Goal: Information Seeking & Learning: Learn about a topic

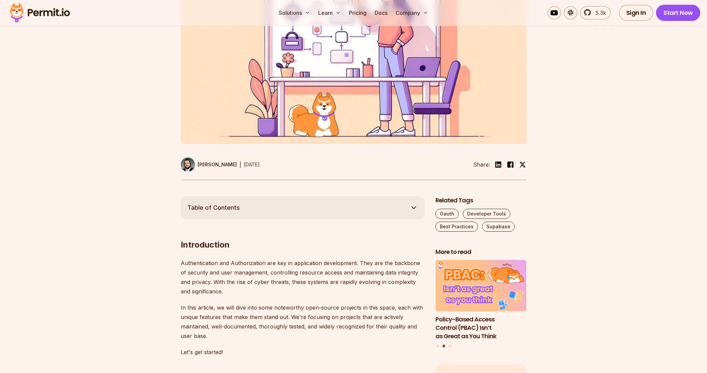
scroll to position [216, 0]
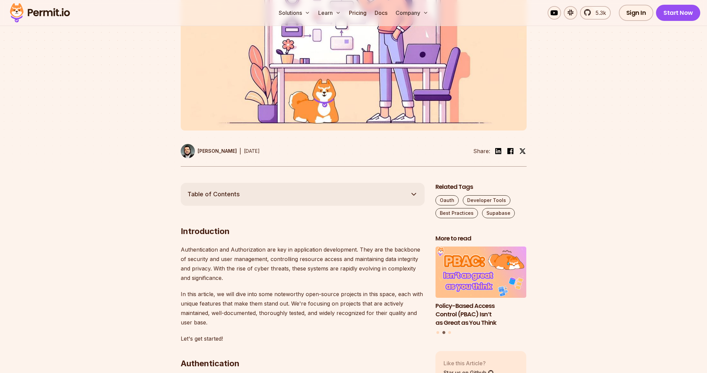
click at [138, 143] on div at bounding box center [353, 59] width 707 height 248
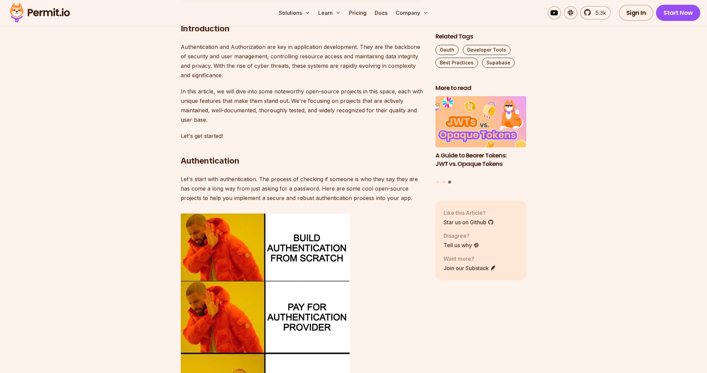
scroll to position [419, 0]
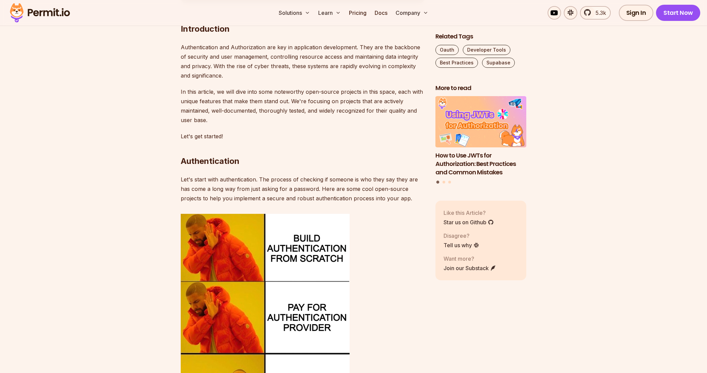
click at [183, 189] on p "Let's start with authentication. The process of checking if someone is who they…" at bounding box center [303, 189] width 244 height 28
drag, startPoint x: 183, startPoint y: 189, endPoint x: 304, endPoint y: 189, distance: 121.9
click at [304, 189] on p "Let's start with authentication. The process of checking if someone is who they…" at bounding box center [303, 189] width 244 height 28
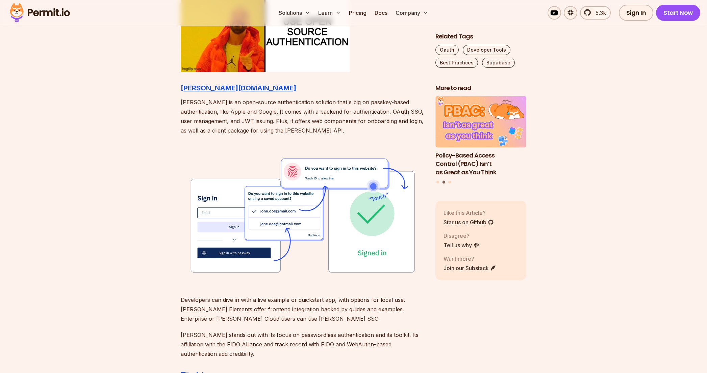
scroll to position [783, 0]
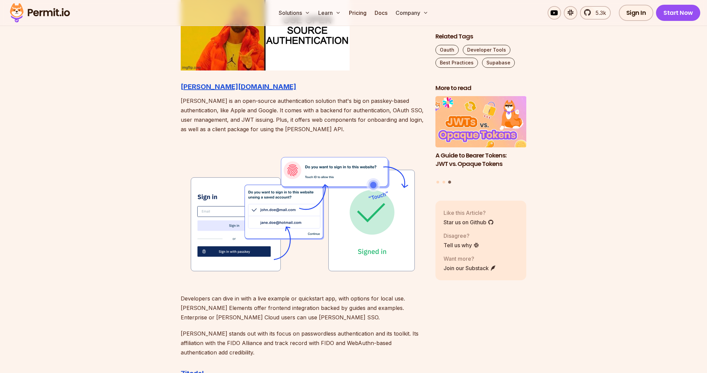
click at [237, 102] on p "[PERSON_NAME] is an open-source authentication solution that's big on passkey-b…" at bounding box center [303, 115] width 244 height 38
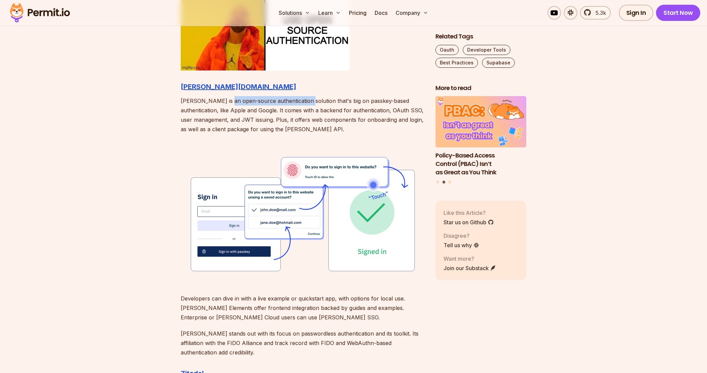
drag, startPoint x: 237, startPoint y: 102, endPoint x: 289, endPoint y: 101, distance: 51.7
click at [289, 101] on p "[PERSON_NAME] is an open-source authentication solution that's big on passkey-b…" at bounding box center [303, 115] width 244 height 38
click at [291, 111] on p "[PERSON_NAME] is an open-source authentication solution that's big on passkey-b…" at bounding box center [303, 115] width 244 height 38
click at [252, 112] on p "[PERSON_NAME] is an open-source authentication solution that's big on passkey-b…" at bounding box center [303, 115] width 244 height 38
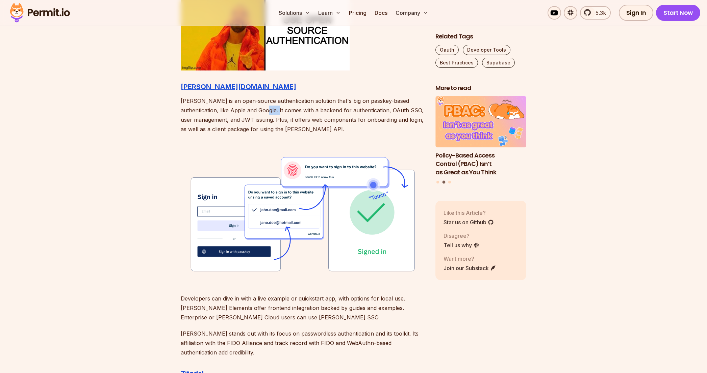
click at [252, 112] on p "[PERSON_NAME] is an open-source authentication solution that's big on passkey-b…" at bounding box center [303, 115] width 244 height 38
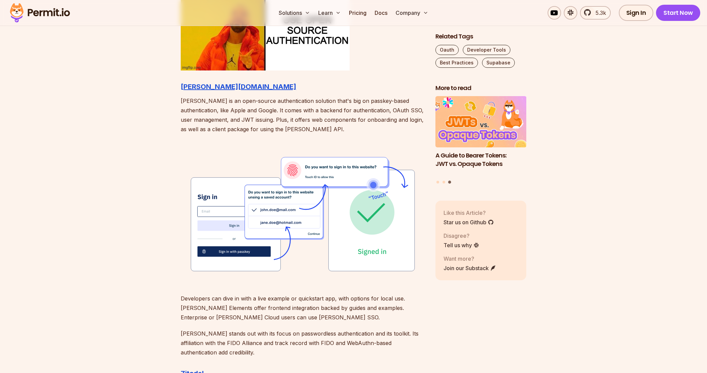
click at [355, 111] on p "[PERSON_NAME] is an open-source authentication solution that's big on passkey-b…" at bounding box center [303, 115] width 244 height 38
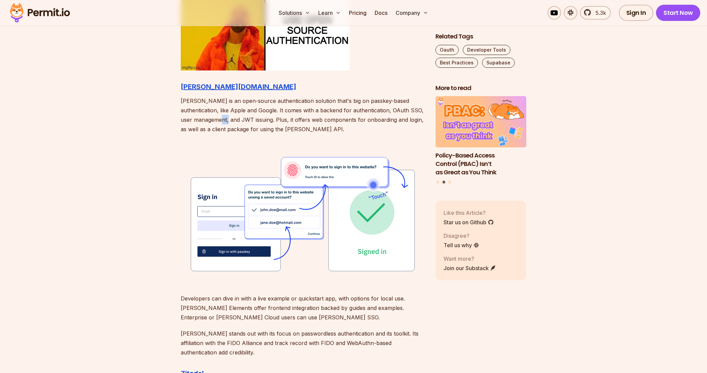
drag, startPoint x: 229, startPoint y: 120, endPoint x: 240, endPoint y: 121, distance: 11.2
click at [240, 121] on p "[PERSON_NAME] is an open-source authentication solution that's big on passkey-b…" at bounding box center [303, 115] width 244 height 38
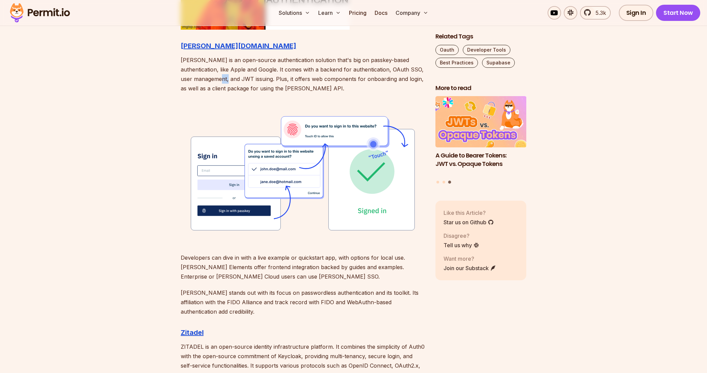
scroll to position [824, 0]
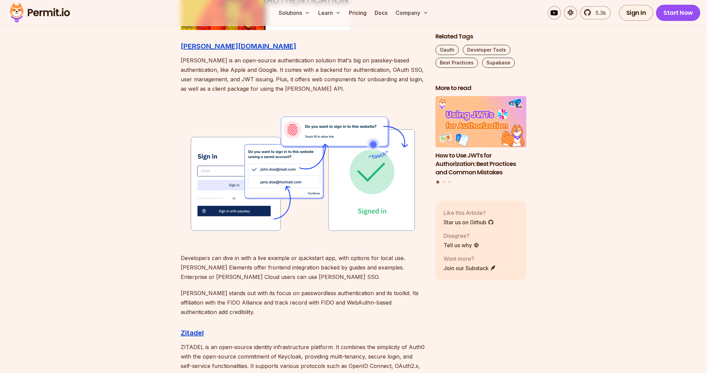
click at [323, 72] on p "[PERSON_NAME] is an open-source authentication solution that's big on passkey-b…" at bounding box center [303, 75] width 244 height 38
click at [322, 71] on p "[PERSON_NAME] is an open-source authentication solution that's big on passkey-b…" at bounding box center [303, 75] width 244 height 38
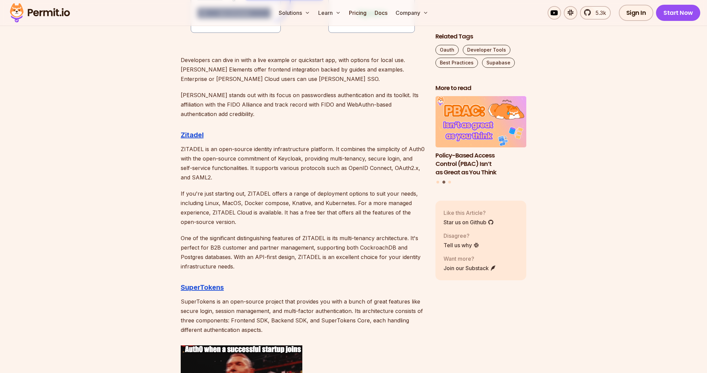
scroll to position [1026, 0]
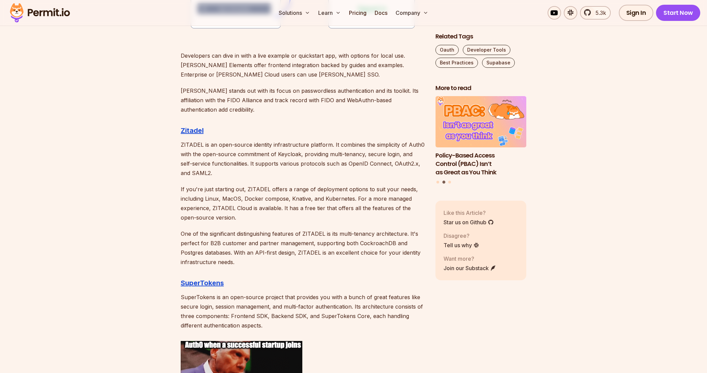
click at [274, 57] on p "Developers can dive in with a live example or quickstart app, with options for …" at bounding box center [303, 65] width 244 height 28
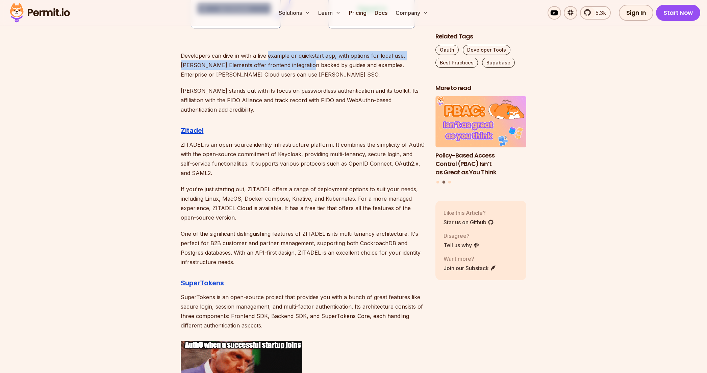
drag, startPoint x: 274, startPoint y: 57, endPoint x: 271, endPoint y: 63, distance: 6.6
click at [271, 63] on p "Developers can dive in with a live example or quickstart app, with options for …" at bounding box center [303, 65] width 244 height 28
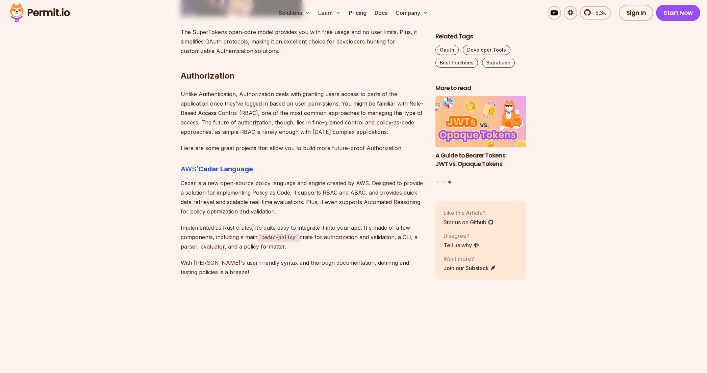
scroll to position [1431, 0]
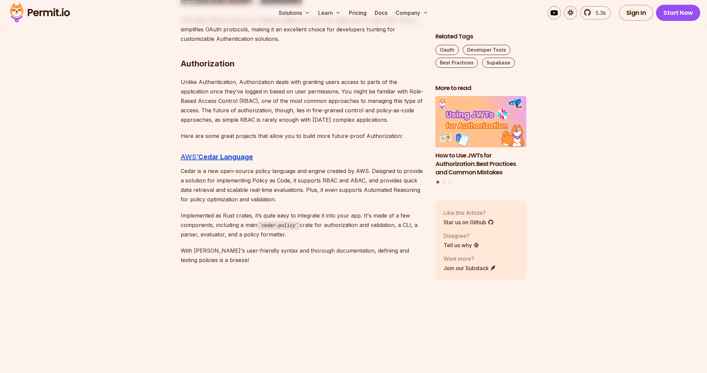
click at [217, 92] on p "Unlike Authentication, Authorization deals with granting users access to parts …" at bounding box center [303, 100] width 244 height 47
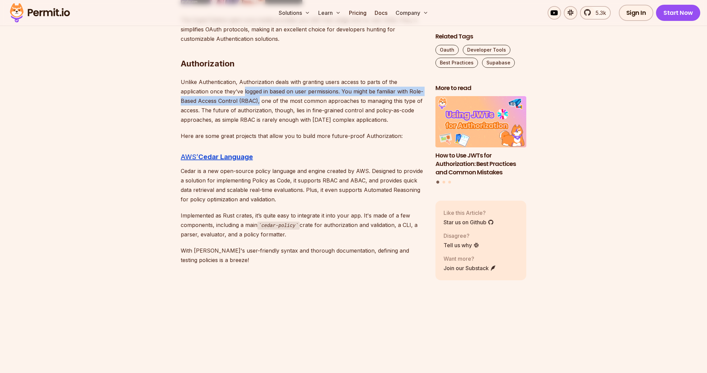
drag, startPoint x: 217, startPoint y: 92, endPoint x: 238, endPoint y: 102, distance: 23.7
click at [238, 102] on p "Unlike Authentication, Authorization deals with granting users access to parts …" at bounding box center [303, 100] width 244 height 47
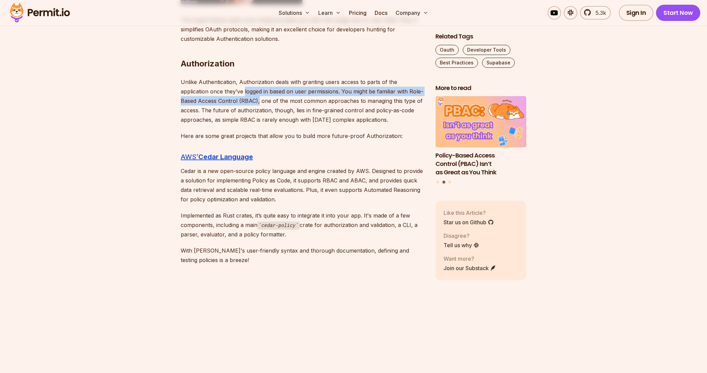
click at [227, 103] on p "Unlike Authentication, Authorization deals with granting users access to parts …" at bounding box center [303, 100] width 244 height 47
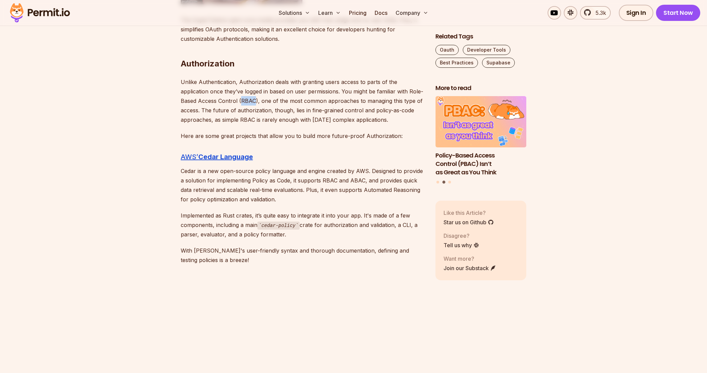
click at [227, 103] on p "Unlike Authentication, Authorization deals with granting users access to parts …" at bounding box center [303, 100] width 244 height 47
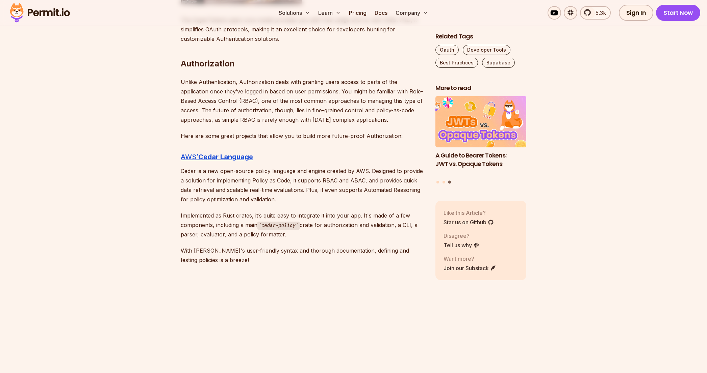
click at [296, 101] on p "Unlike Authentication, Authorization deals with granting users access to parts …" at bounding box center [303, 100] width 244 height 47
click at [237, 111] on p "Unlike Authentication, Authorization deals with granting users access to parts …" at bounding box center [303, 100] width 244 height 47
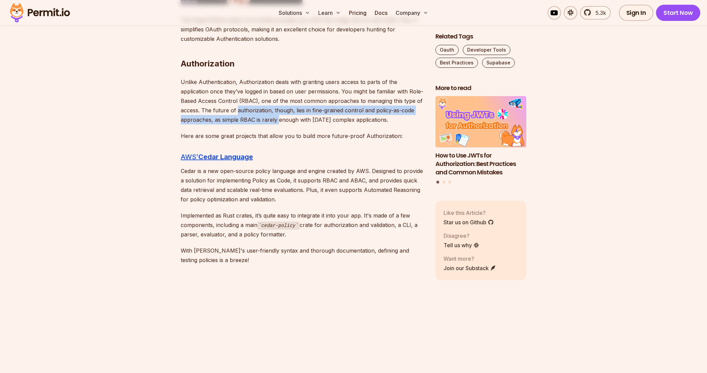
drag, startPoint x: 237, startPoint y: 111, endPoint x: 242, endPoint y: 123, distance: 12.4
click at [242, 123] on p "Unlike Authentication, Authorization deals with granting users access to parts …" at bounding box center [303, 100] width 244 height 47
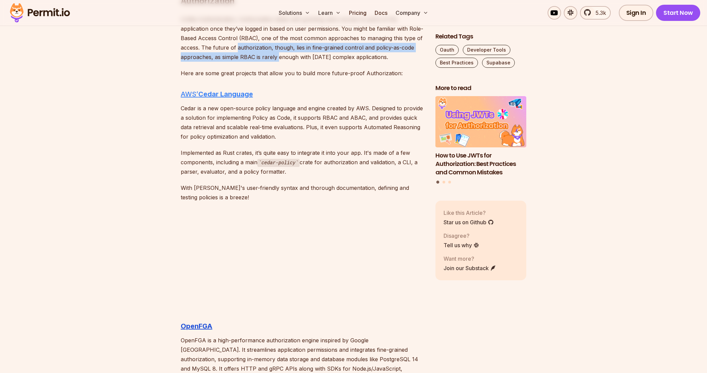
scroll to position [1553, 0]
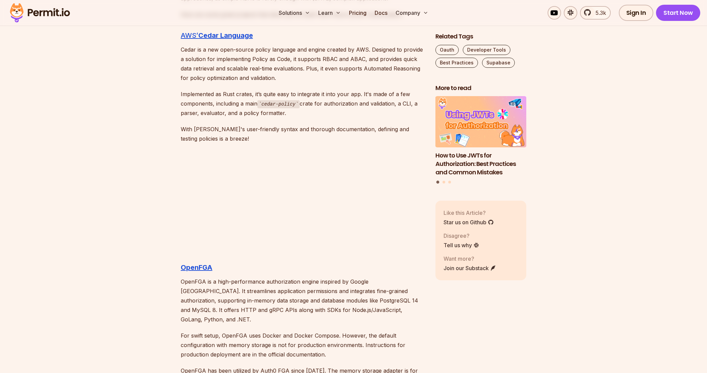
click at [250, 104] on p "Implemented as Rust crates, it’s quite easy to integrate it into your app. It's…" at bounding box center [303, 103] width 244 height 29
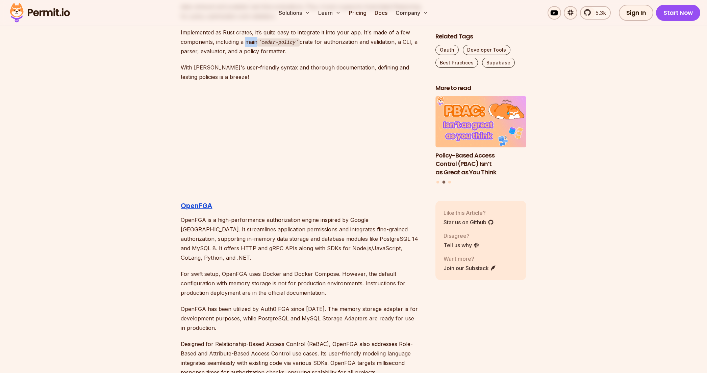
scroll to position [1634, 0]
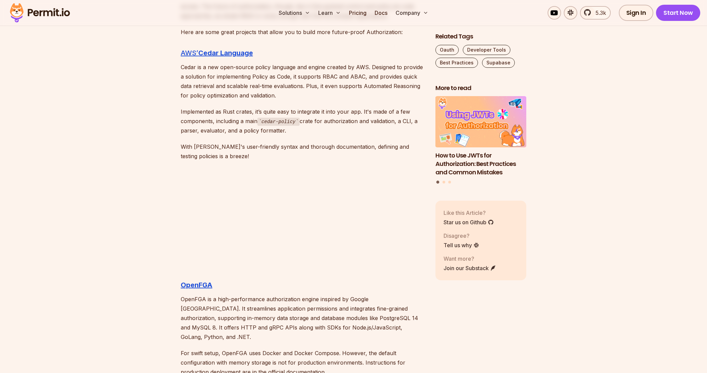
scroll to position [1553, 0]
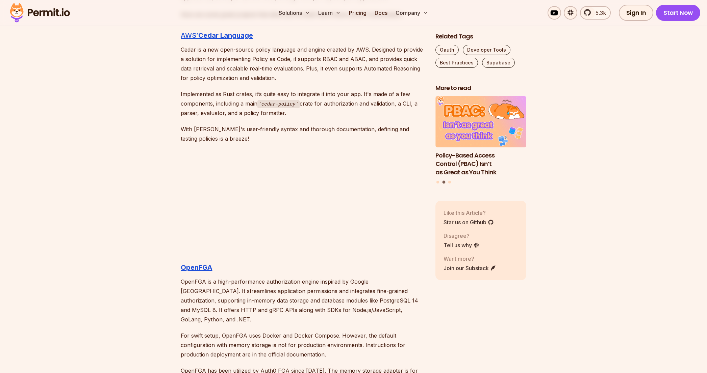
click at [252, 102] on p "Implemented as Rust crates, it’s quite easy to integrate it into your app. It's…" at bounding box center [303, 103] width 244 height 29
click at [245, 95] on p "Implemented as Rust crates, it’s quite easy to integrate it into your app. It's…" at bounding box center [303, 103] width 244 height 29
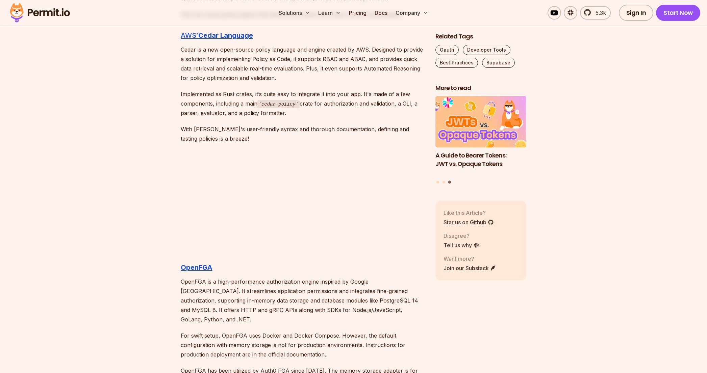
click at [311, 95] on p "Implemented as Rust crates, it’s quite easy to integrate it into your app. It's…" at bounding box center [303, 103] width 244 height 29
click at [230, 95] on p "Implemented as Rust crates, it’s quite easy to integrate it into your app. It's…" at bounding box center [303, 103] width 244 height 29
drag, startPoint x: 230, startPoint y: 95, endPoint x: 232, endPoint y: 101, distance: 6.3
click at [232, 101] on p "Implemented as Rust crates, it’s quite easy to integrate it into your app. It's…" at bounding box center [303, 103] width 244 height 29
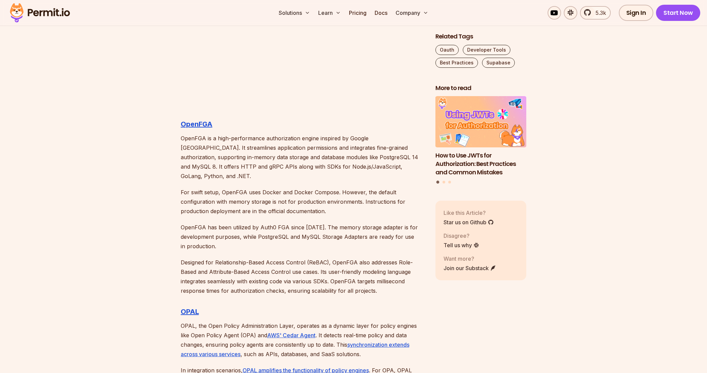
scroll to position [1715, 0]
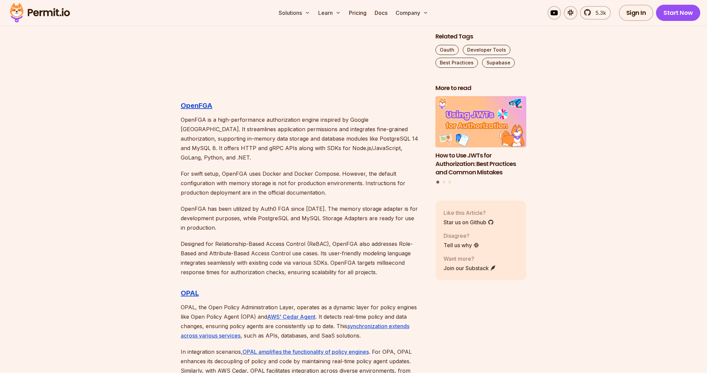
click at [282, 120] on p "OpenFGA is a high-performance authorization engine inspired by Google [GEOGRAPH…" at bounding box center [303, 138] width 244 height 47
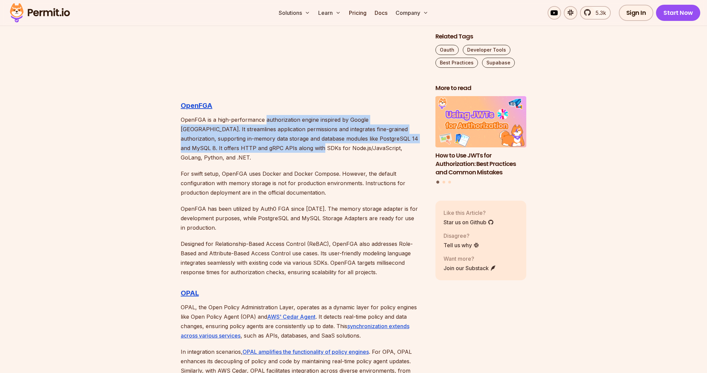
drag, startPoint x: 282, startPoint y: 120, endPoint x: 265, endPoint y: 149, distance: 33.0
click at [265, 149] on p "OpenFGA is a high-performance authorization engine inspired by Google [GEOGRAPH…" at bounding box center [303, 138] width 244 height 47
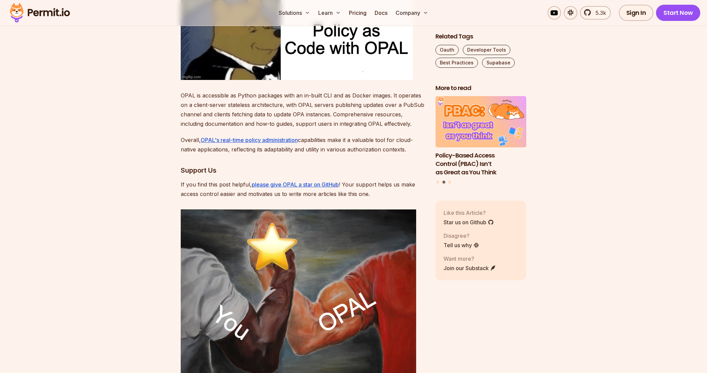
scroll to position [2201, 0]
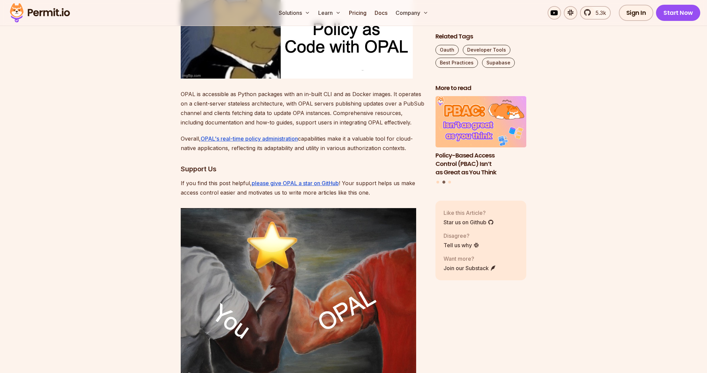
click at [317, 89] on p "OPAL is accessible as Python packages with an in-built CLI and as Docker images…" at bounding box center [303, 108] width 244 height 38
drag, startPoint x: 317, startPoint y: 85, endPoint x: 371, endPoint y: 85, distance: 54.0
click at [371, 89] on p "OPAL is accessible as Python packages with an in-built CLI and as Docker images…" at bounding box center [303, 108] width 244 height 38
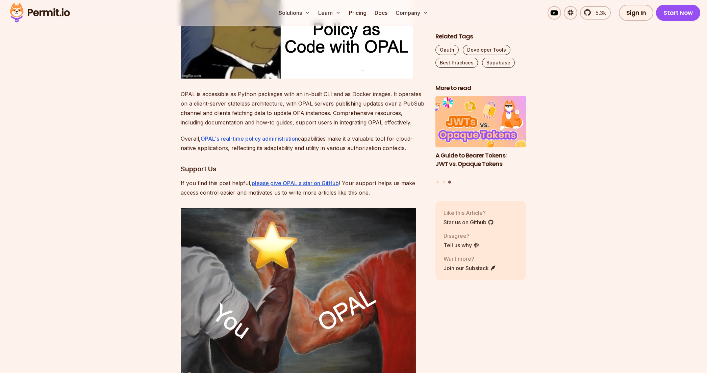
click at [237, 94] on p "OPAL is accessible as Python packages with an in-built CLI and as Docker images…" at bounding box center [303, 108] width 244 height 38
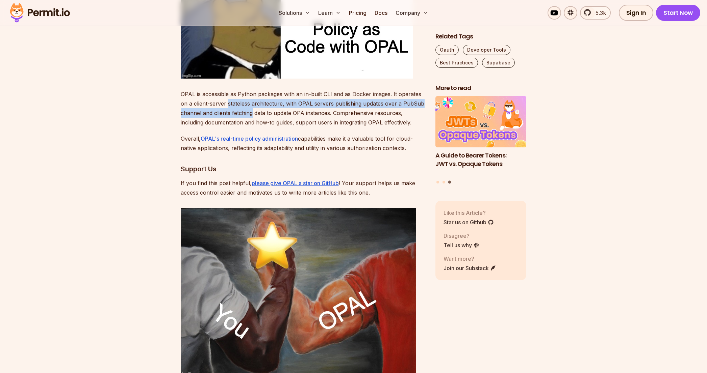
drag, startPoint x: 237, startPoint y: 94, endPoint x: 244, endPoint y: 102, distance: 10.6
click at [244, 102] on p "OPAL is accessible as Python packages with an in-built CLI and as Docker images…" at bounding box center [303, 108] width 244 height 38
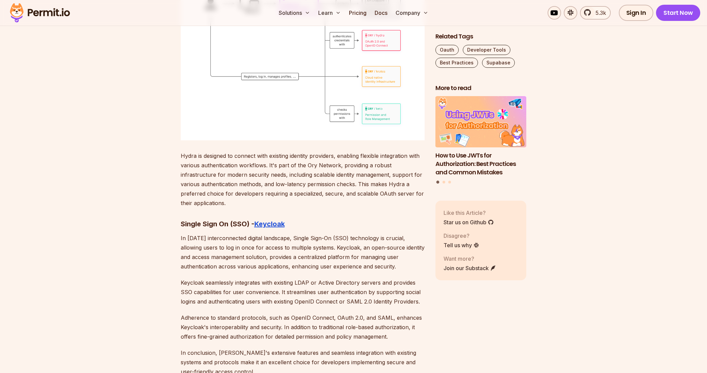
scroll to position [3457, 0]
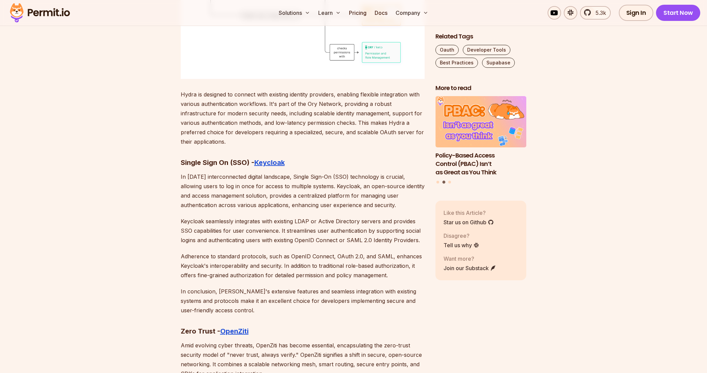
click at [231, 172] on p "In [DATE] interconnected digital landscape, Single Sign-On (SSO) technology is …" at bounding box center [303, 191] width 244 height 38
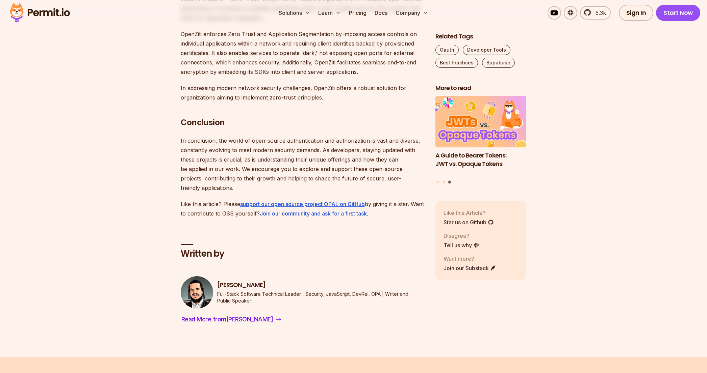
scroll to position [3821, 0]
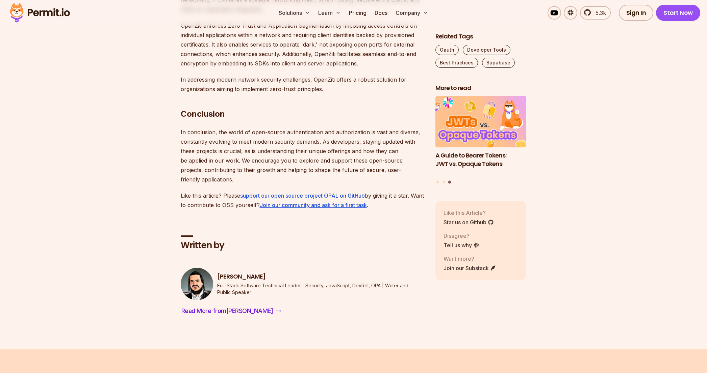
click at [255, 128] on p "In conclusion, the world of open-source authentication and authorization is vas…" at bounding box center [303, 156] width 244 height 57
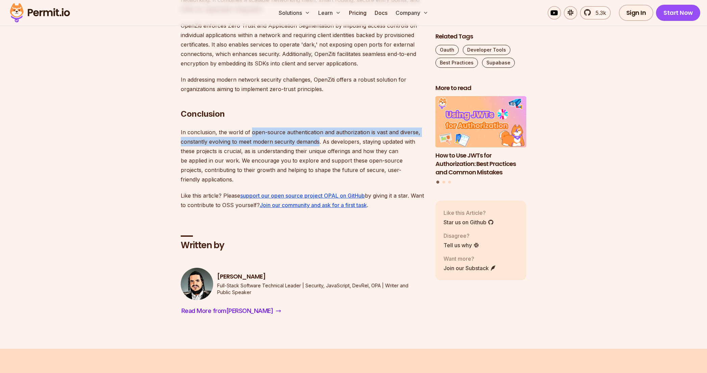
drag, startPoint x: 255, startPoint y: 114, endPoint x: 298, endPoint y: 122, distance: 44.6
click at [298, 128] on p "In conclusion, the world of open-source authentication and authorization is vas…" at bounding box center [303, 156] width 244 height 57
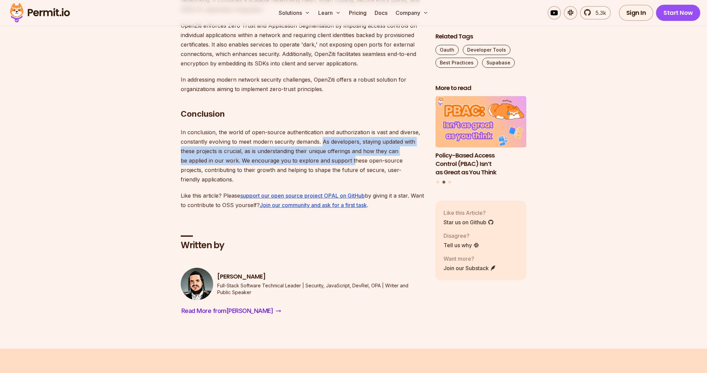
drag, startPoint x: 323, startPoint y: 122, endPoint x: 350, endPoint y: 145, distance: 36.0
click at [350, 145] on p "In conclusion, the world of open-source authentication and authorization is vas…" at bounding box center [303, 156] width 244 height 57
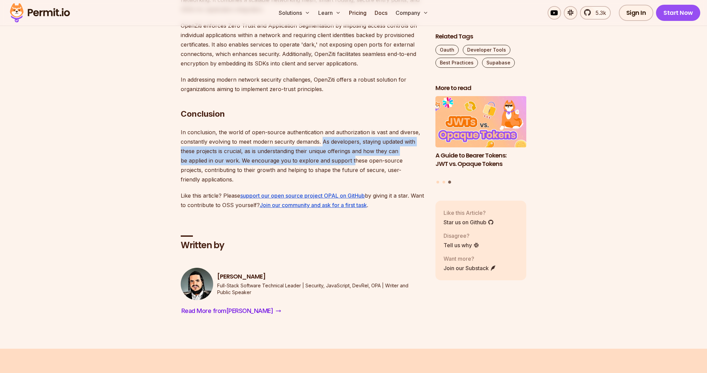
click at [302, 142] on p "In conclusion, the world of open-source authentication and authorization is vas…" at bounding box center [303, 156] width 244 height 57
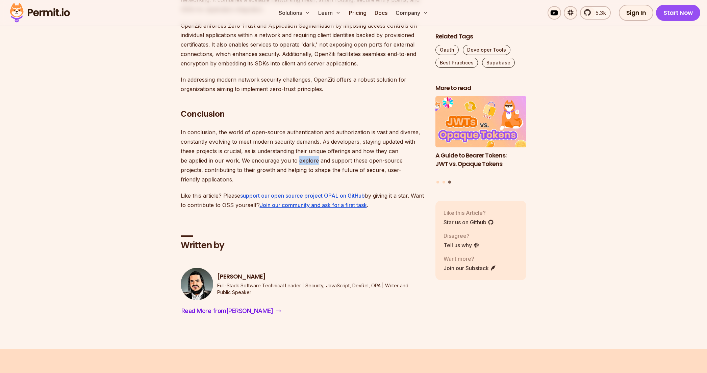
click at [302, 142] on p "In conclusion, the world of open-source authentication and authorization is vas…" at bounding box center [303, 156] width 244 height 57
click at [214, 151] on p "In conclusion, the world of open-source authentication and authorization is vas…" at bounding box center [303, 156] width 244 height 57
click at [210, 191] on p "Like this article? Please support our open source project OPAL on GitHub by giv…" at bounding box center [303, 200] width 244 height 19
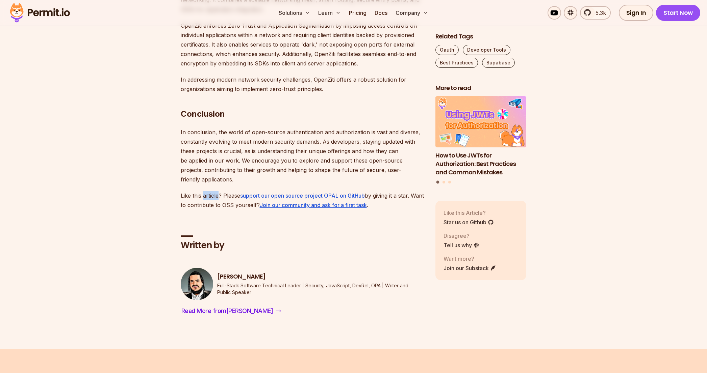
click at [210, 191] on p "Like this article? Please support our open source project OPAL on GitHub by giv…" at bounding box center [303, 200] width 244 height 19
click at [303, 192] on link "support our open source project OPAL on GitHub" at bounding box center [302, 195] width 125 height 7
